Goal: Check status

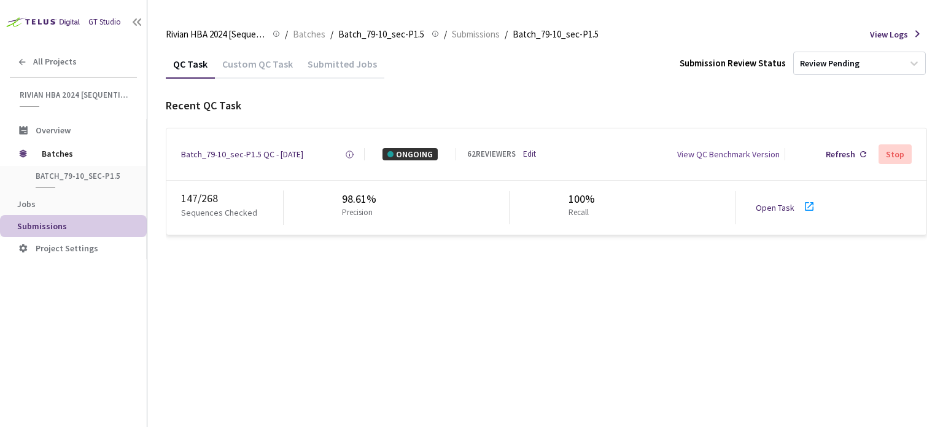
click at [768, 207] on link "Open Task" at bounding box center [775, 207] width 39 height 11
click at [237, 157] on div "Batch_79-10_sec-P1.5 QC - [DATE]" at bounding box center [242, 154] width 122 height 12
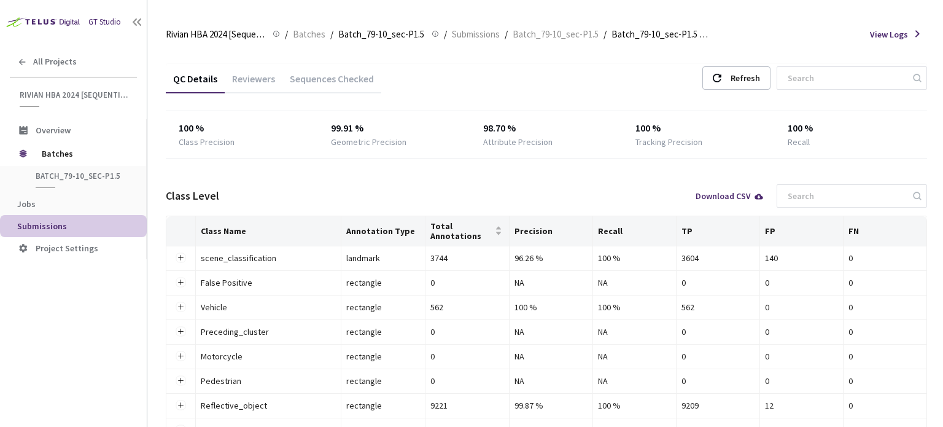
click at [250, 72] on div "Reviewers" at bounding box center [254, 82] width 58 height 21
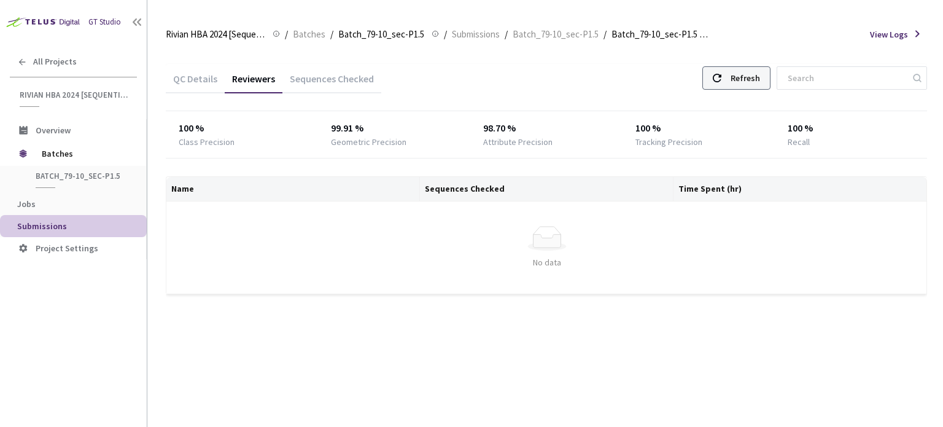
click at [760, 78] on div "Refresh" at bounding box center [744, 78] width 29 height 22
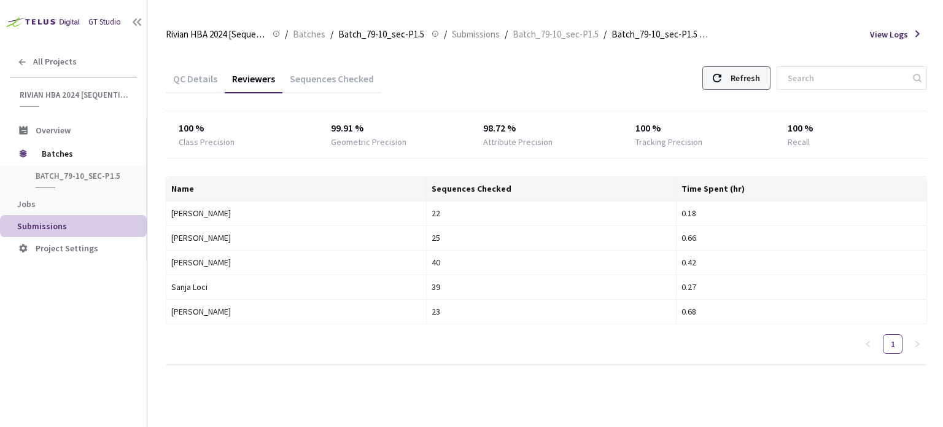
click at [760, 77] on div "Refresh" at bounding box center [744, 78] width 29 height 22
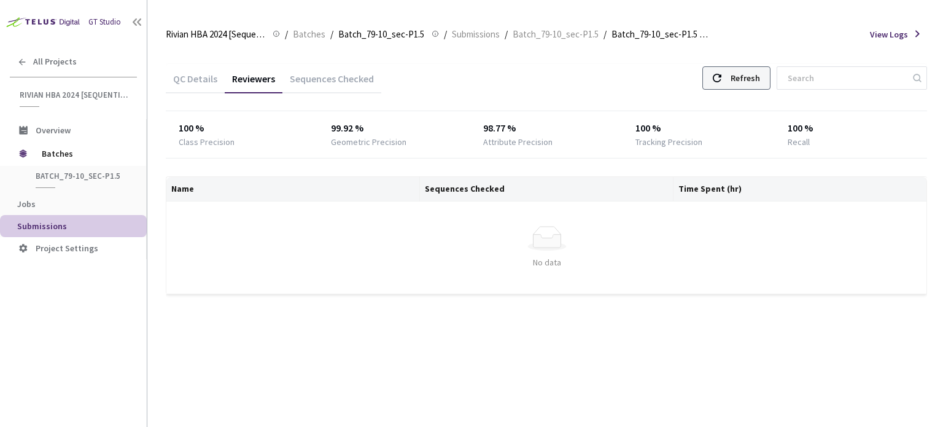
click at [735, 88] on div "Refresh" at bounding box center [736, 77] width 68 height 23
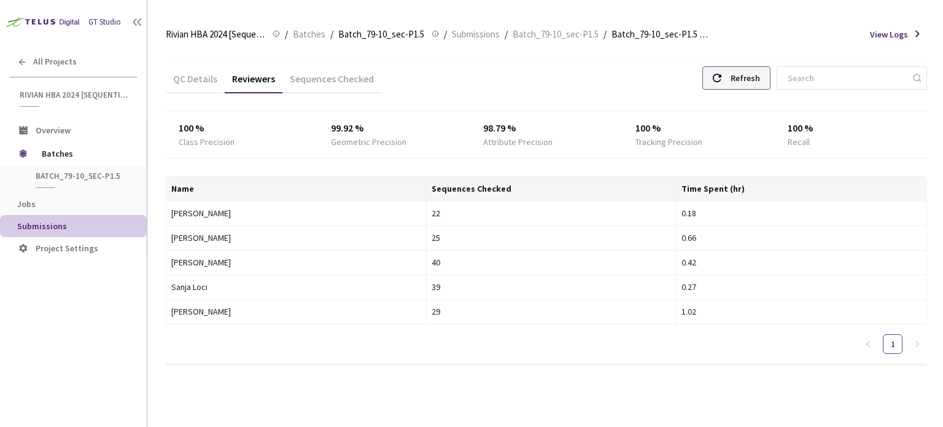
click at [735, 88] on div "Refresh" at bounding box center [736, 77] width 68 height 23
click at [743, 77] on div "Refresh" at bounding box center [744, 78] width 29 height 22
click at [735, 78] on div "Refresh" at bounding box center [736, 77] width 68 height 23
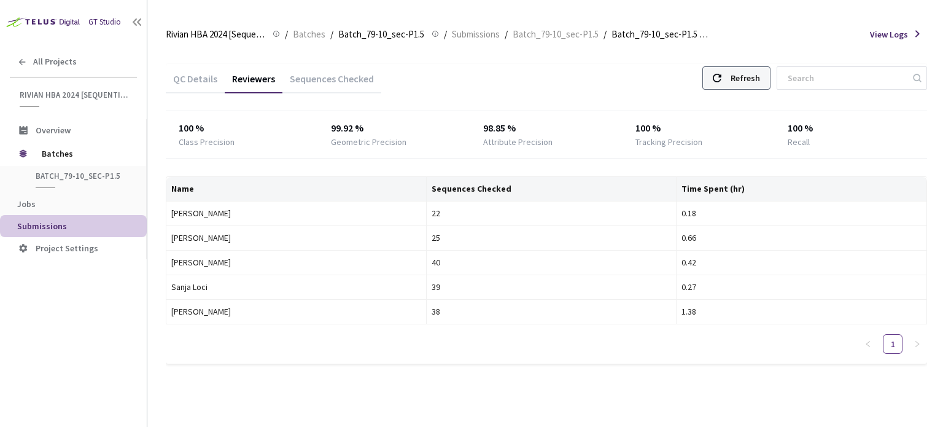
click at [746, 85] on div "Refresh" at bounding box center [744, 78] width 29 height 22
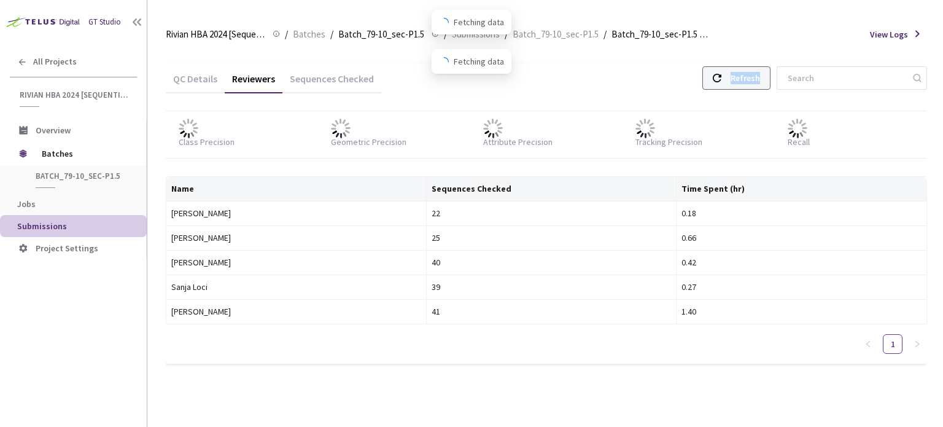
click at [746, 85] on div "Refresh" at bounding box center [744, 78] width 29 height 22
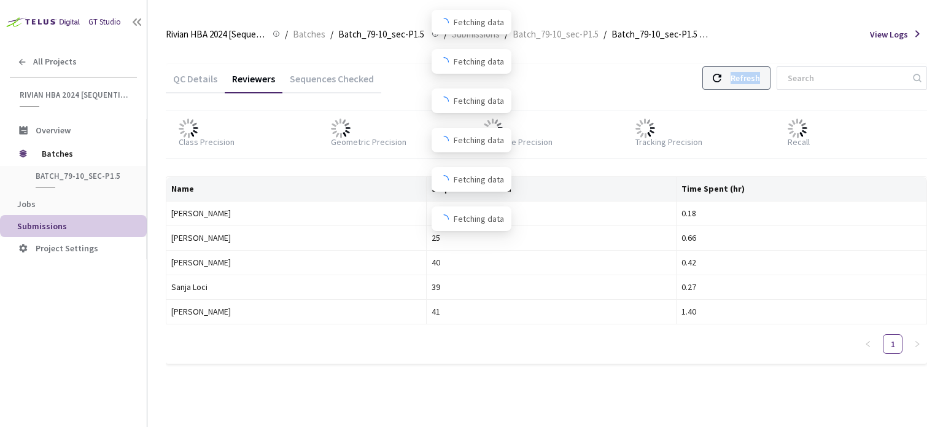
click at [746, 85] on div "Refresh" at bounding box center [744, 78] width 29 height 22
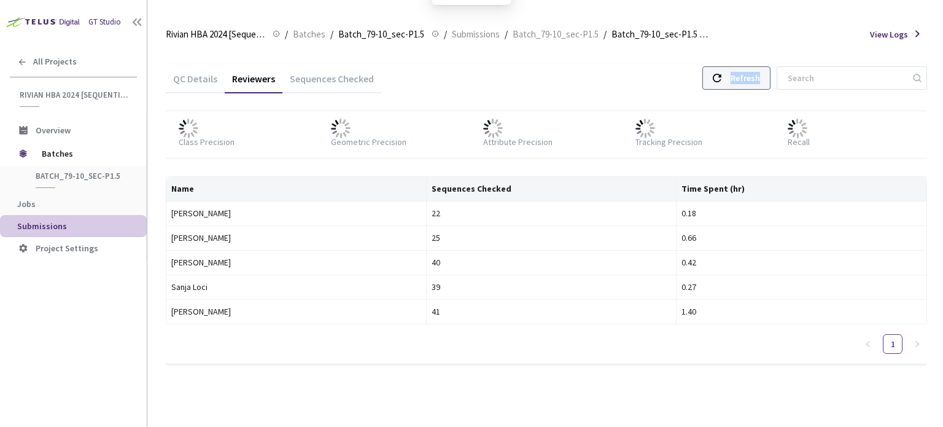
click at [746, 85] on div "Refresh" at bounding box center [744, 78] width 29 height 22
click at [760, 76] on div "Refresh" at bounding box center [744, 78] width 29 height 22
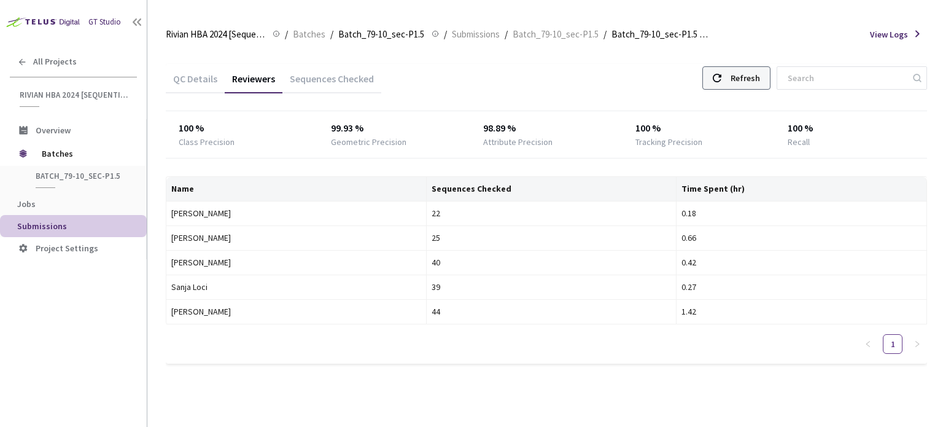
click at [760, 76] on div "Refresh" at bounding box center [744, 78] width 29 height 22
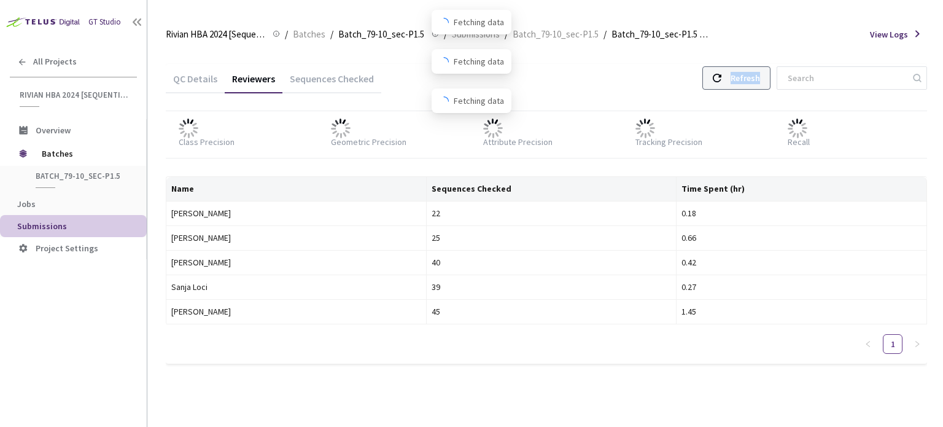
click at [760, 76] on div "Refresh" at bounding box center [744, 78] width 29 height 22
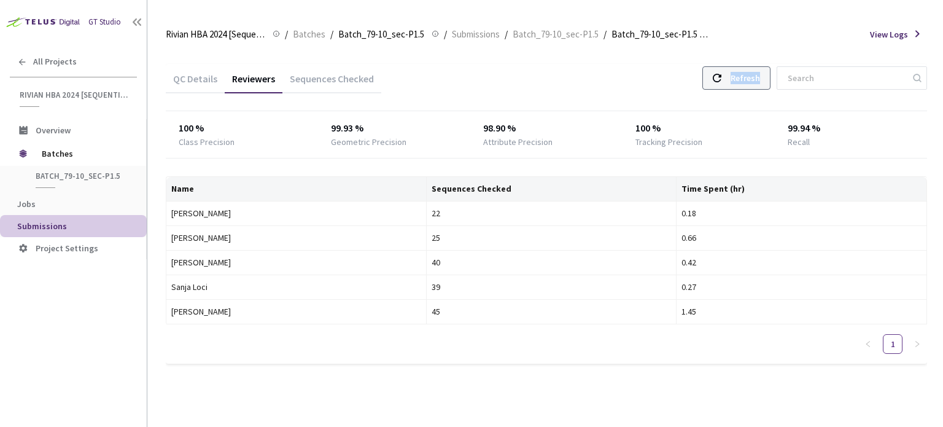
click at [760, 76] on div "Refresh" at bounding box center [744, 78] width 29 height 22
click at [742, 78] on div "Refresh" at bounding box center [744, 78] width 29 height 22
click at [721, 83] on div at bounding box center [717, 78] width 9 height 22
